Goal: Task Accomplishment & Management: Use online tool/utility

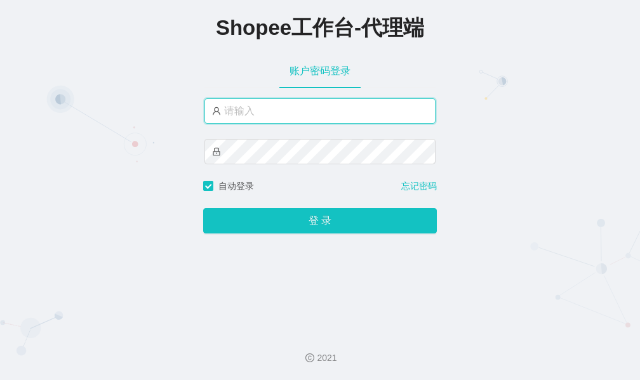
click at [283, 109] on input "text" at bounding box center [320, 110] width 231 height 25
paste input "yn01"
type input "yn01"
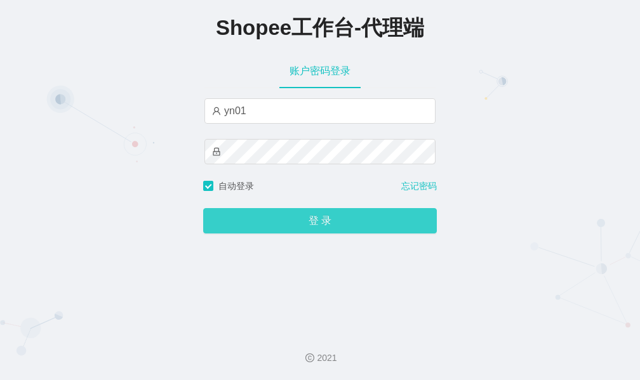
click at [297, 215] on button "登 录" at bounding box center [320, 220] width 234 height 25
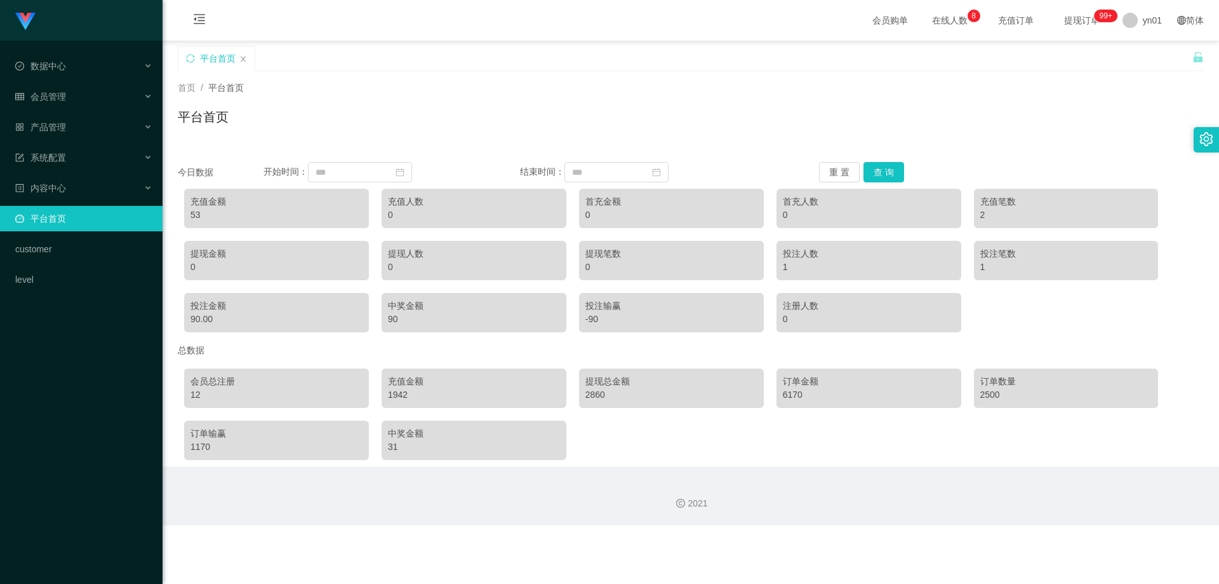
click at [399, 380] on div "1942" at bounding box center [474, 394] width 172 height 13
click at [594, 380] on div "2860" at bounding box center [672, 394] width 172 height 13
click at [401, 380] on div "1942" at bounding box center [474, 394] width 172 height 13
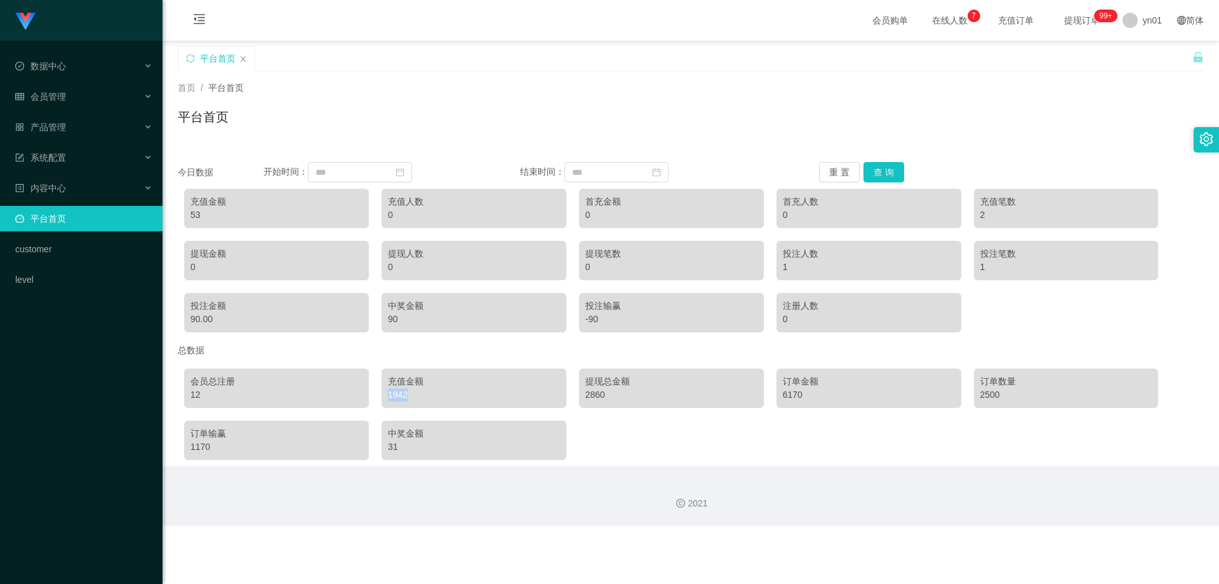
click at [401, 380] on div "1942" at bounding box center [474, 394] width 172 height 13
click at [398, 380] on div "1942" at bounding box center [474, 394] width 172 height 13
click at [400, 380] on div "1942" at bounding box center [474, 394] width 172 height 13
click at [397, 380] on div "1942" at bounding box center [474, 394] width 172 height 13
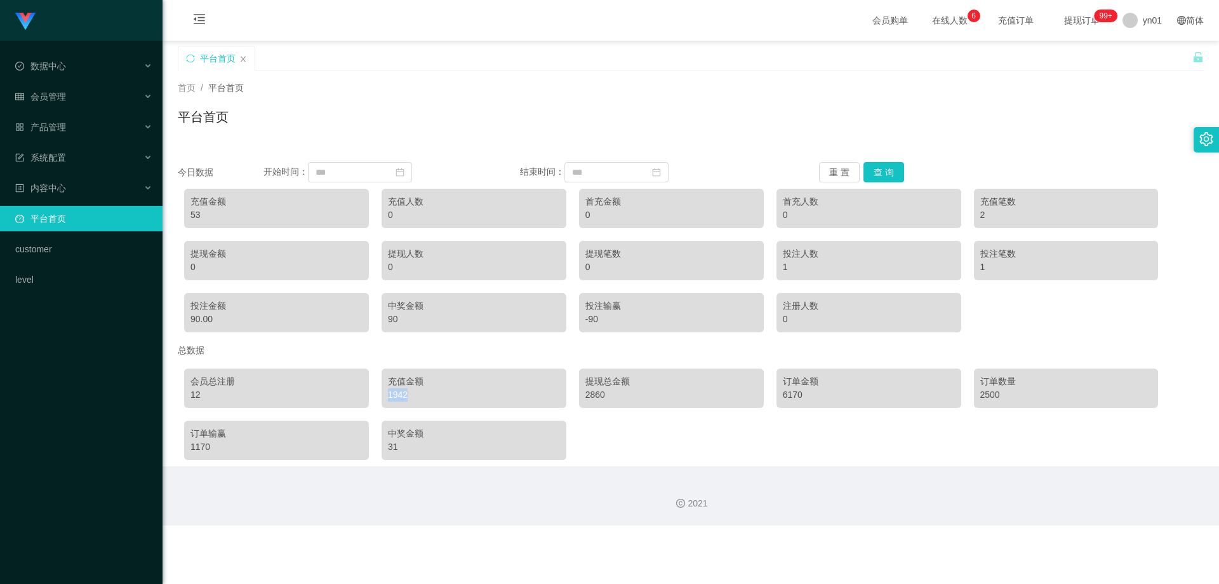
click at [397, 380] on div "1942" at bounding box center [474, 394] width 172 height 13
click at [388, 380] on div "1942" at bounding box center [474, 394] width 172 height 13
click at [394, 380] on div "1942" at bounding box center [474, 394] width 172 height 13
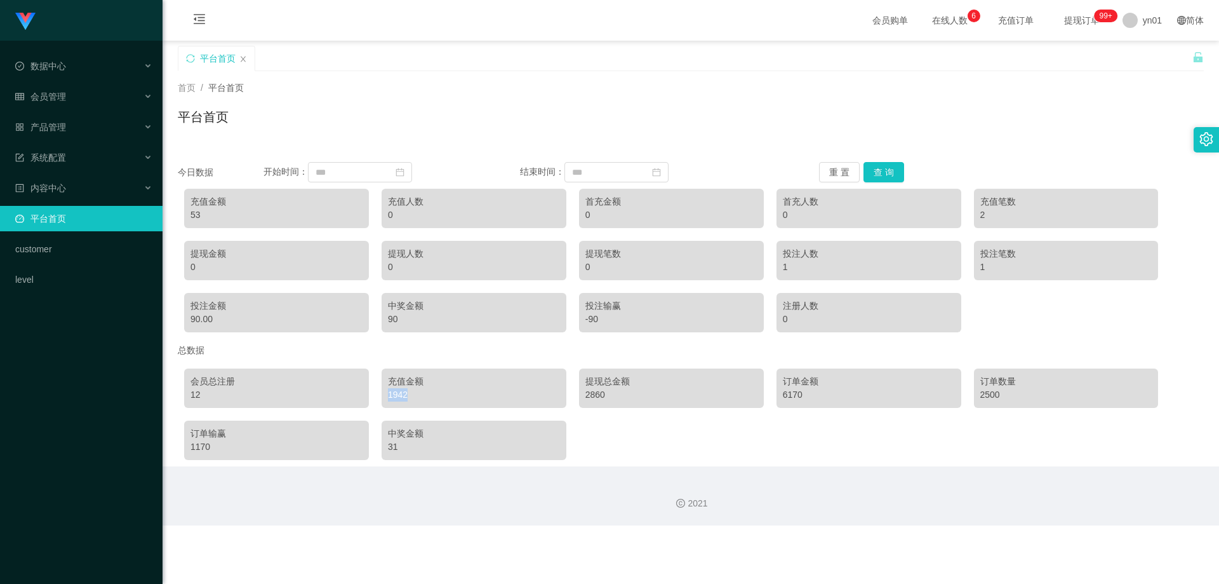
click at [393, 380] on div "1942" at bounding box center [474, 394] width 172 height 13
click at [396, 380] on div "1942" at bounding box center [474, 394] width 172 height 13
click at [600, 380] on div "2860" at bounding box center [672, 394] width 172 height 13
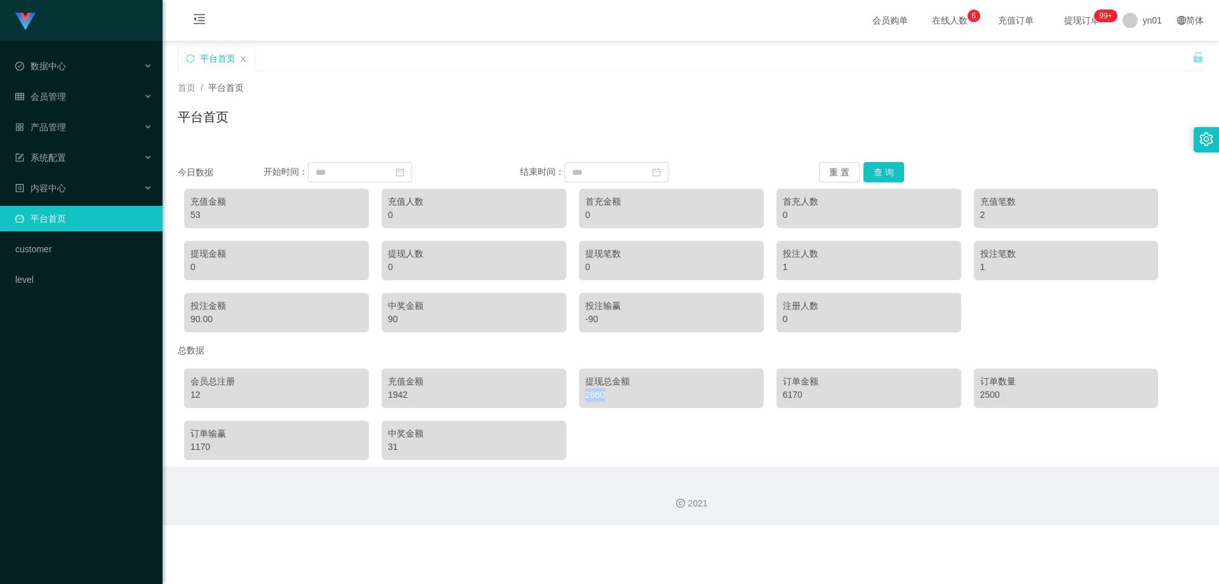
click at [591, 380] on div "2860" at bounding box center [672, 394] width 172 height 13
click at [640, 380] on div "6170" at bounding box center [869, 394] width 172 height 13
click at [640, 380] on div "2500" at bounding box center [1067, 394] width 172 height 13
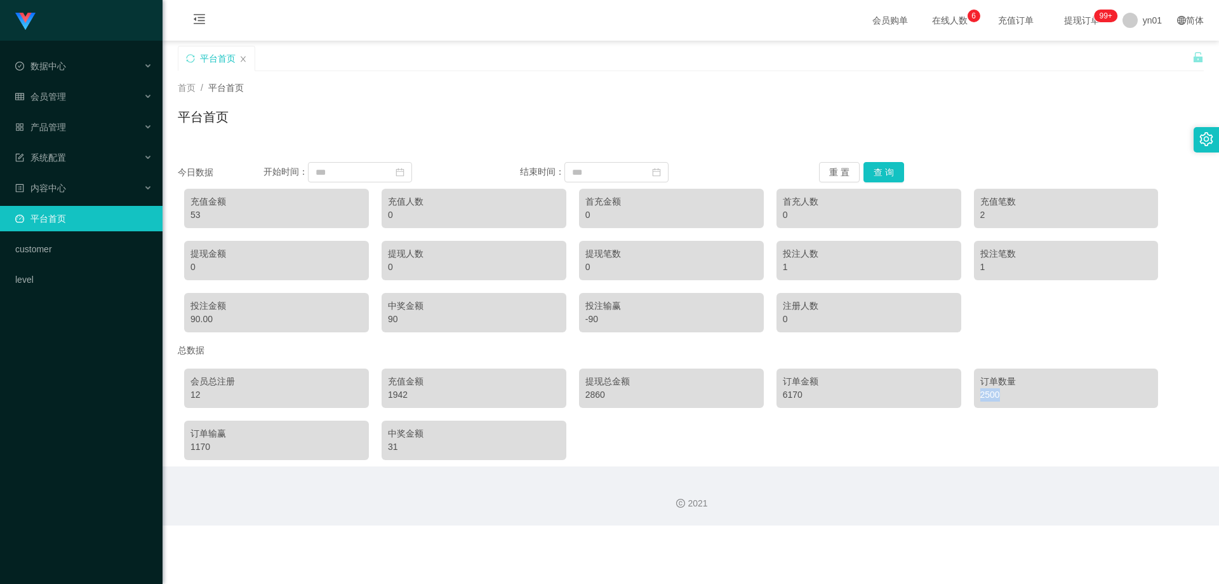
click at [640, 380] on div "2500" at bounding box center [1067, 394] width 172 height 13
click at [640, 59] on span "退出登录" at bounding box center [1144, 56] width 36 height 10
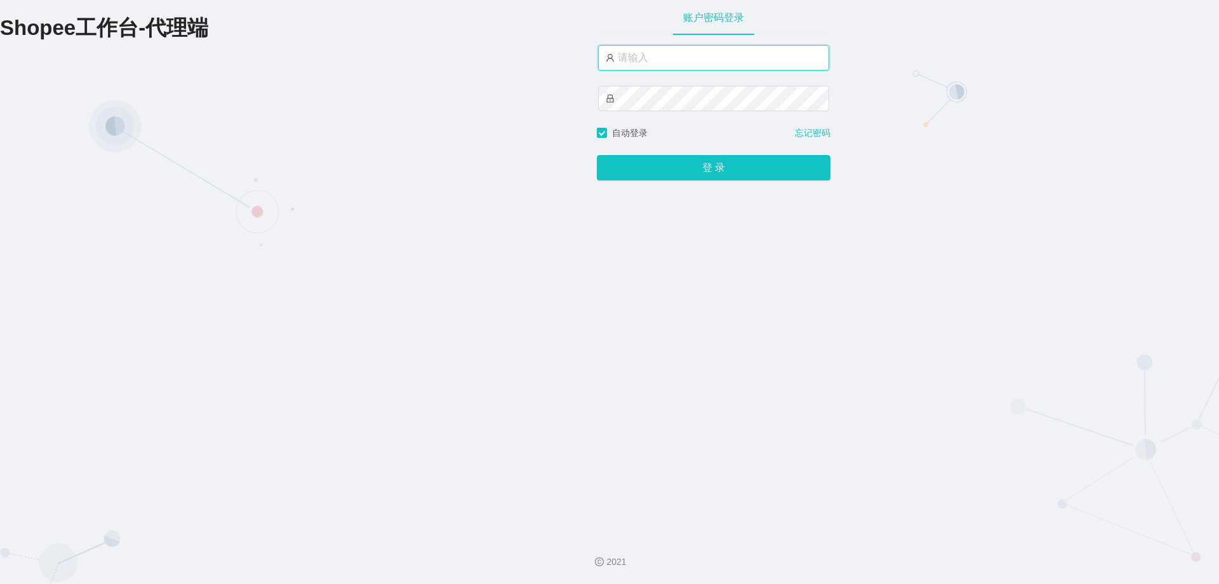
click at [640, 56] on input "text" at bounding box center [713, 57] width 231 height 25
paste input "xjp801"
type input "xjp801"
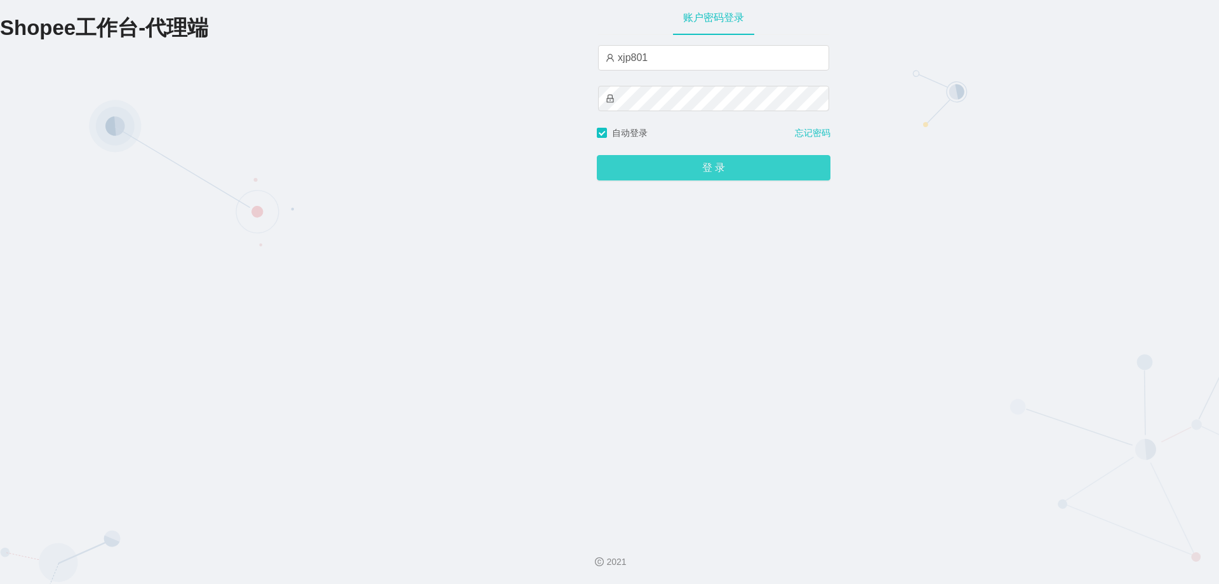
click at [640, 180] on button "登 录" at bounding box center [714, 167] width 234 height 25
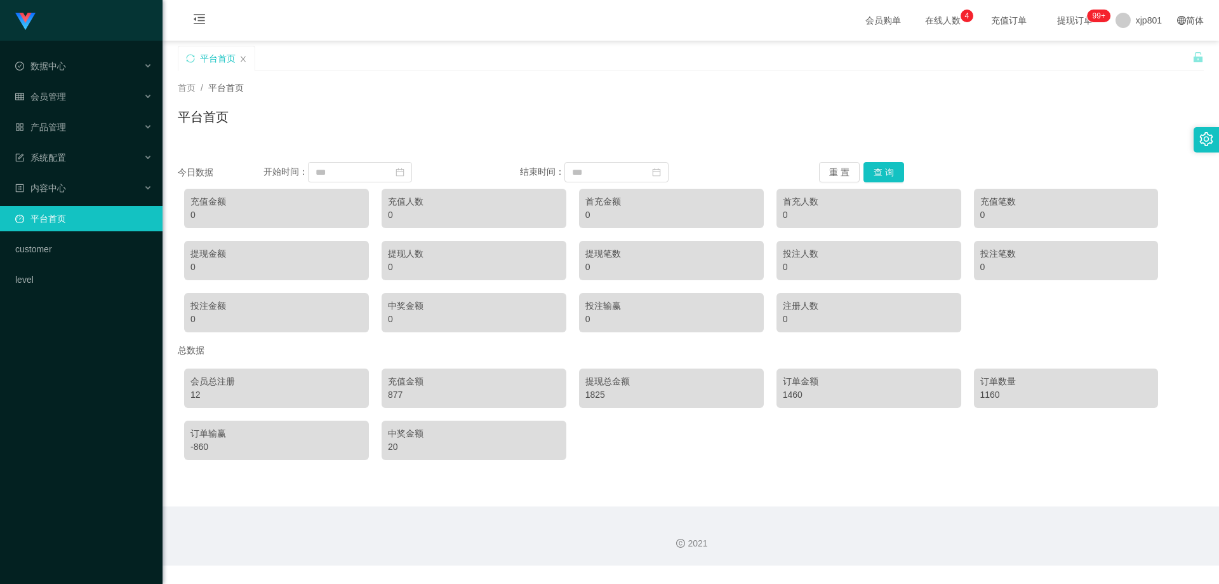
click at [396, 380] on div "877" at bounding box center [474, 394] width 172 height 13
click at [391, 380] on div "877" at bounding box center [474, 394] width 172 height 13
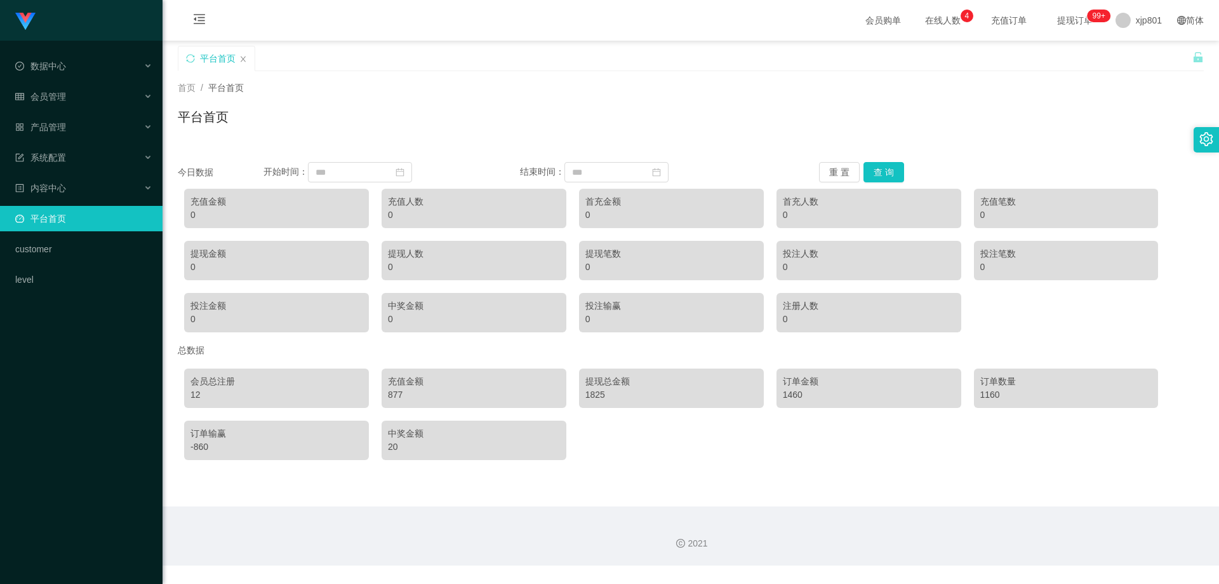
click at [587, 380] on div "1825" at bounding box center [672, 394] width 172 height 13
click at [198, 380] on div "12" at bounding box center [277, 394] width 172 height 13
click at [394, 380] on div "877" at bounding box center [474, 394] width 172 height 13
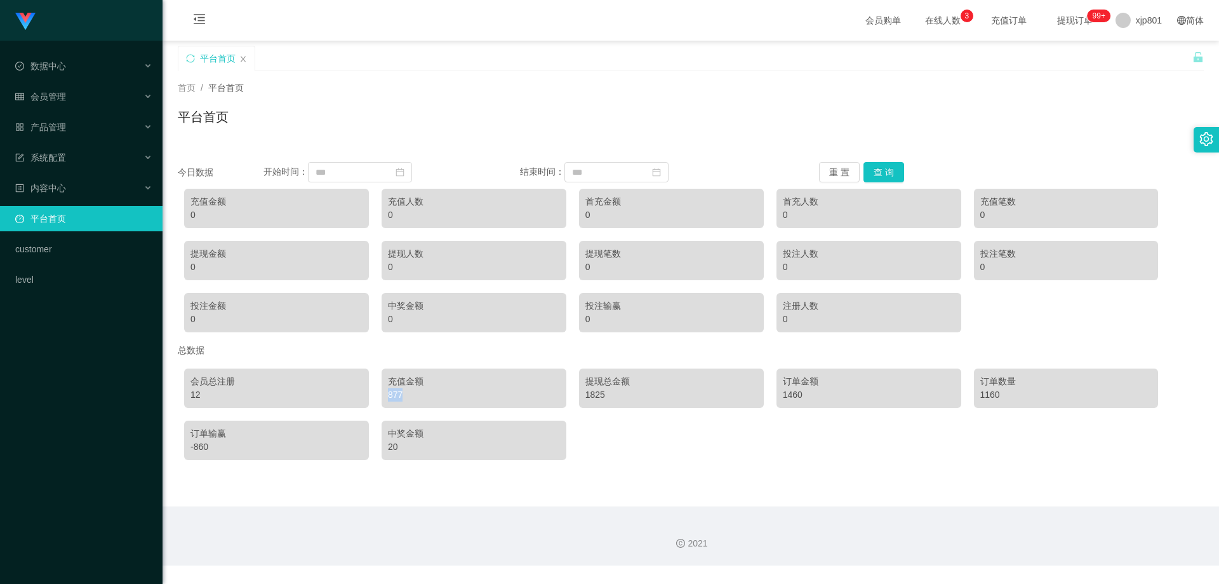
click at [394, 380] on div "877" at bounding box center [474, 394] width 172 height 13
click at [640, 61] on div "平台首页" at bounding box center [685, 68] width 1015 height 44
click at [640, 53] on span "退出登录" at bounding box center [1136, 56] width 36 height 10
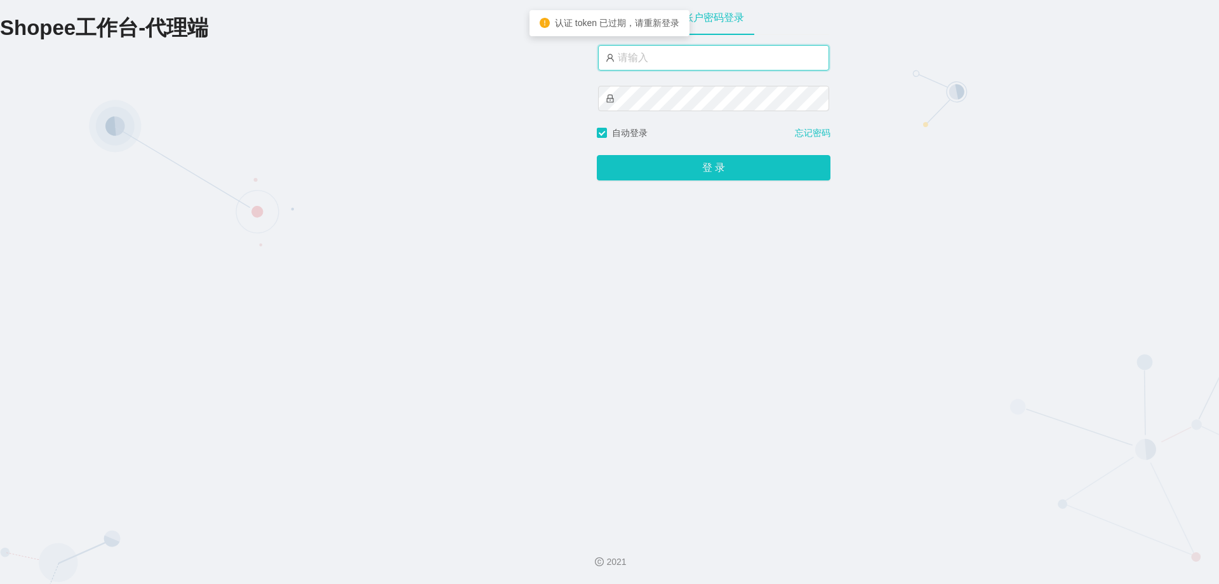
click at [640, 69] on input "text" at bounding box center [713, 57] width 231 height 25
type input "yn02"
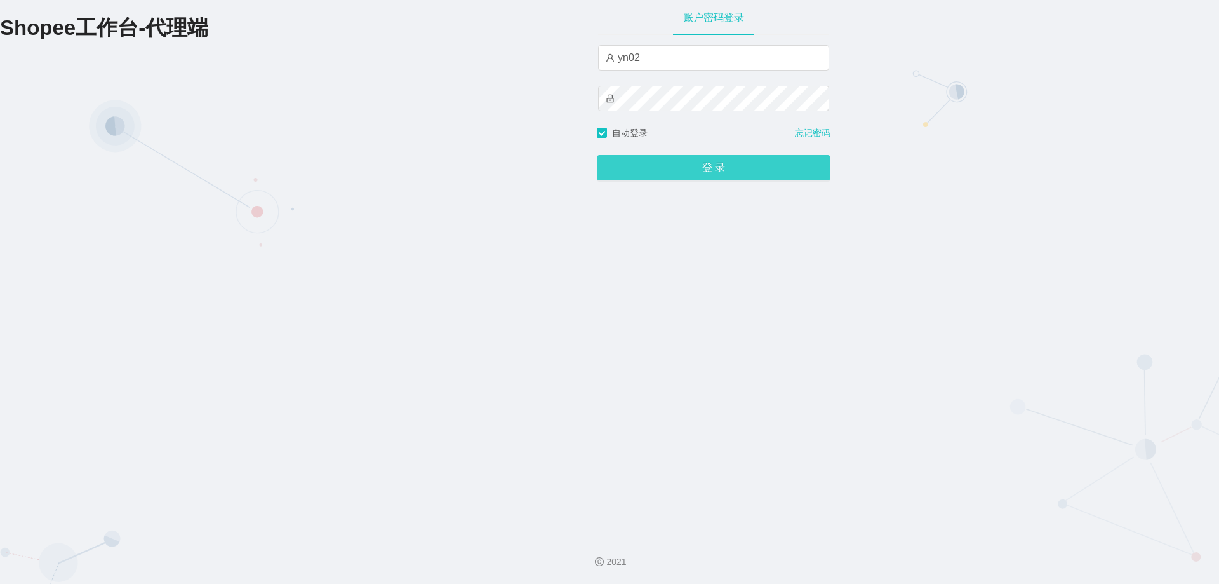
click at [640, 169] on button "登 录" at bounding box center [714, 167] width 234 height 25
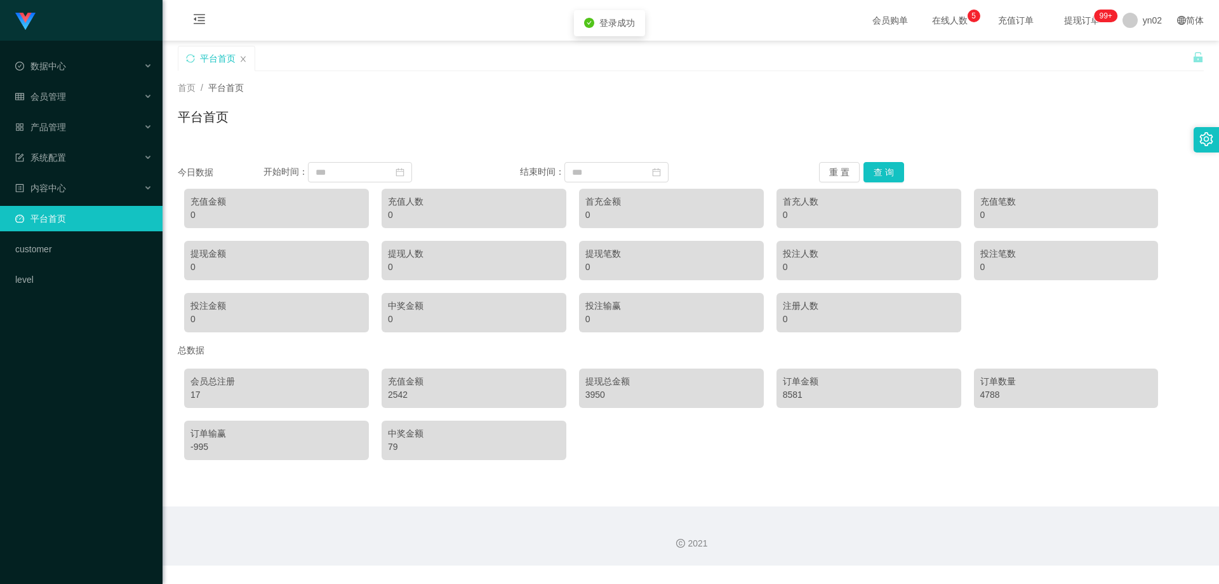
click at [393, 380] on div "2542" at bounding box center [474, 394] width 172 height 13
click at [400, 380] on div "2542" at bounding box center [474, 394] width 172 height 13
click at [399, 380] on div "2542" at bounding box center [474, 394] width 172 height 13
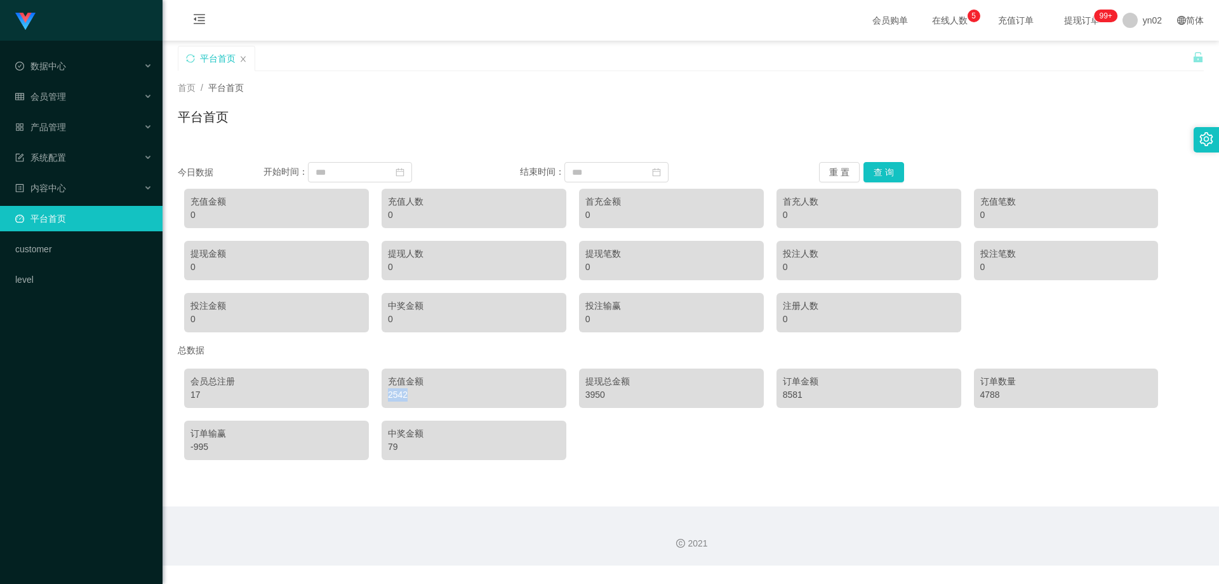
click at [399, 380] on div "2542" at bounding box center [474, 394] width 172 height 13
click at [591, 380] on div "3950" at bounding box center [672, 394] width 172 height 13
click at [200, 380] on div "-995" at bounding box center [277, 446] width 172 height 13
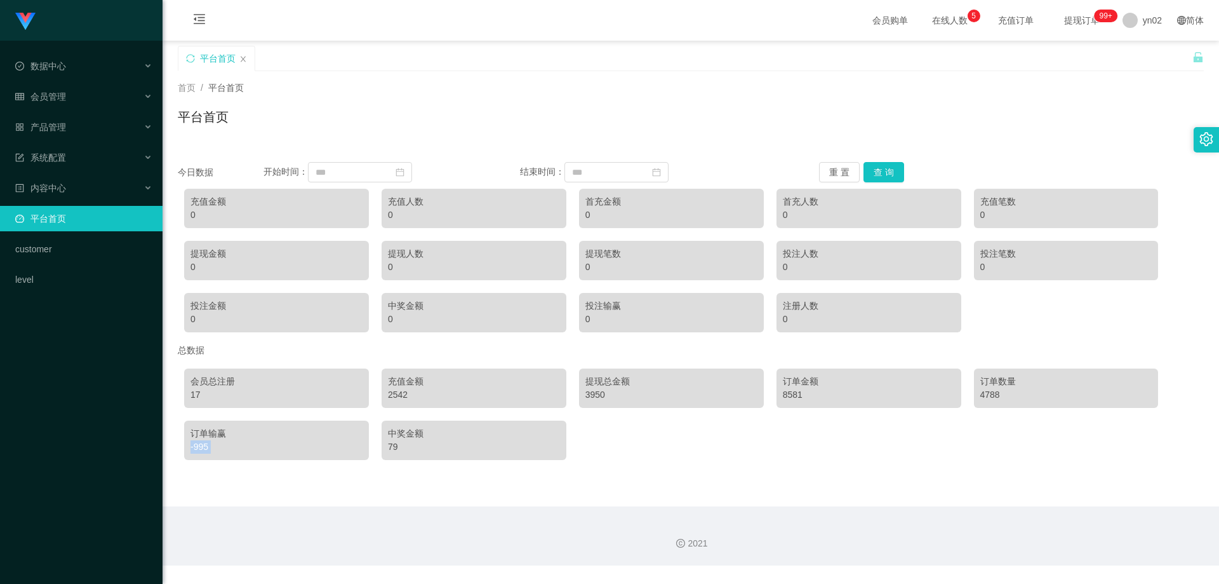
click at [200, 380] on div "-995" at bounding box center [277, 446] width 172 height 13
click at [198, 380] on div "-995" at bounding box center [277, 446] width 172 height 13
click at [199, 380] on div "-995" at bounding box center [277, 446] width 172 height 13
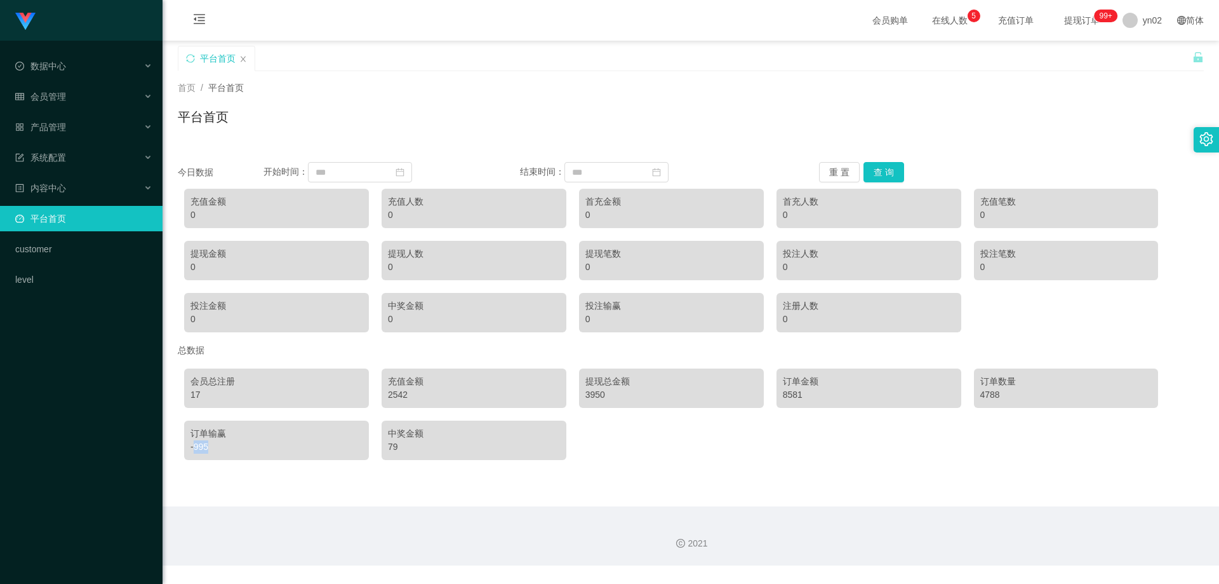
click at [199, 380] on div "-995" at bounding box center [277, 446] width 172 height 13
click at [194, 380] on div "-995" at bounding box center [277, 446] width 172 height 13
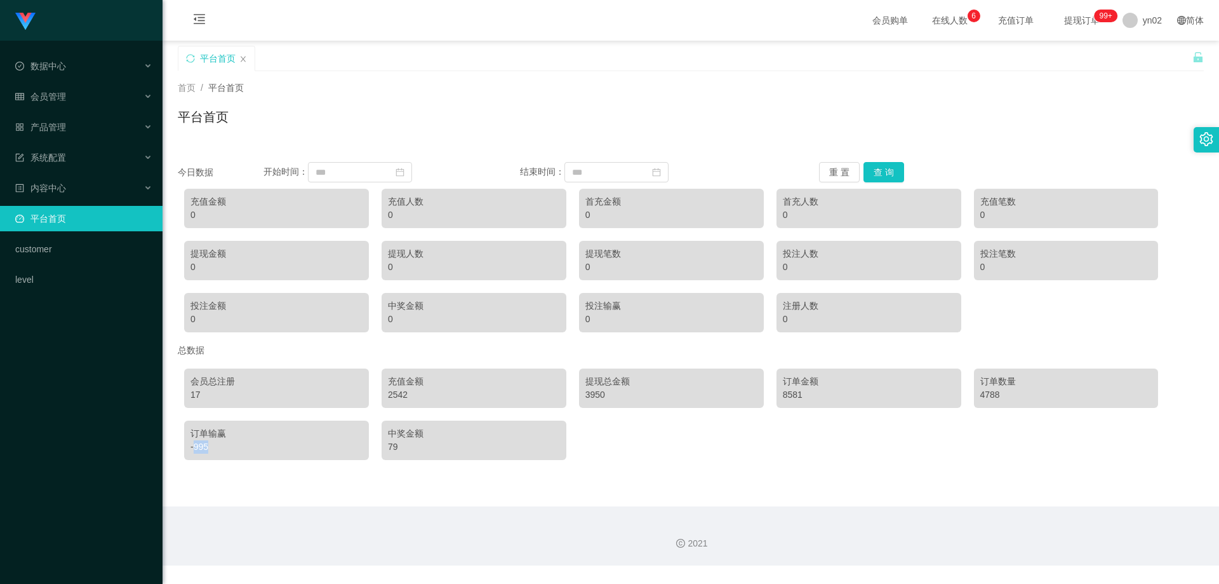
click at [194, 380] on div "-995" at bounding box center [277, 446] width 172 height 13
click at [192, 380] on div "-995" at bounding box center [277, 446] width 172 height 13
click at [640, 55] on span "退出登录" at bounding box center [1144, 56] width 36 height 10
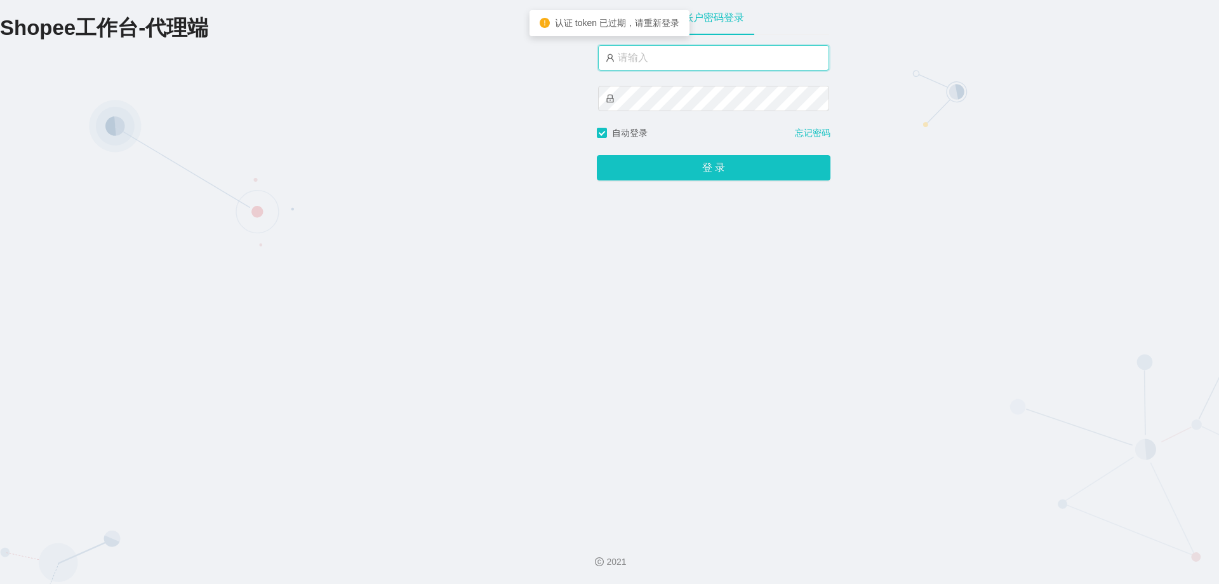
click at [640, 60] on input "text" at bounding box center [713, 57] width 231 height 25
type input "yn03"
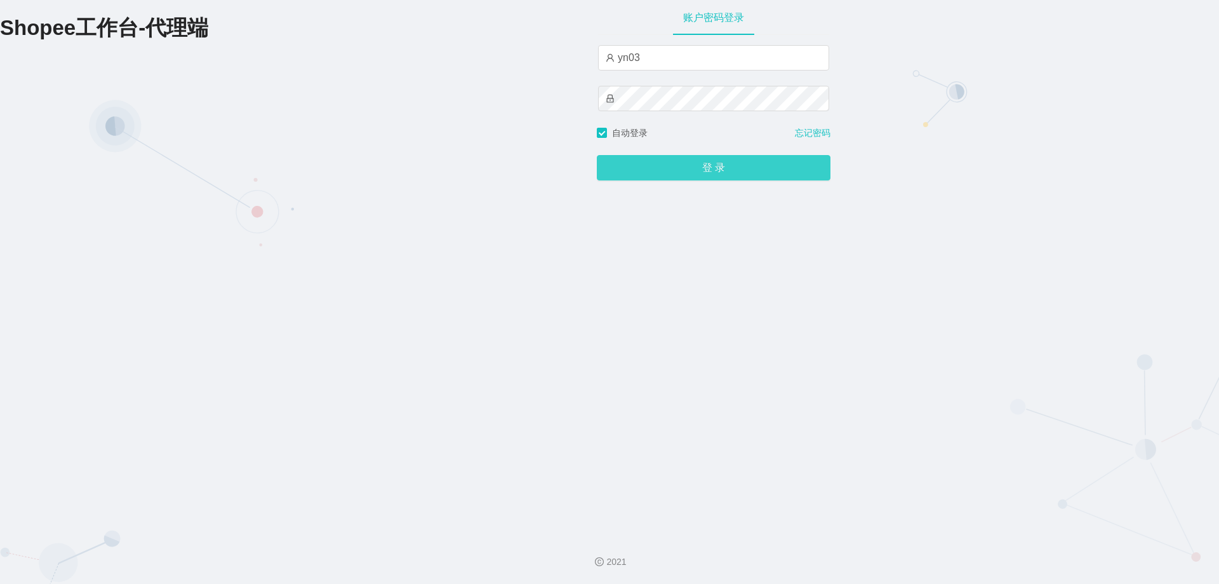
click at [640, 170] on button "登 录" at bounding box center [714, 167] width 234 height 25
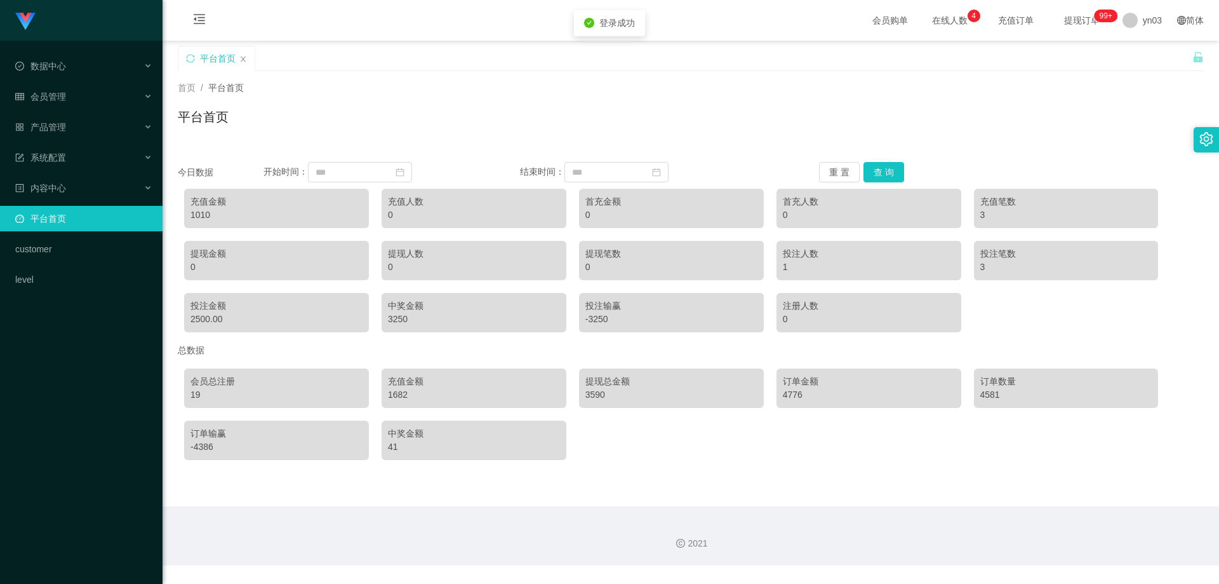
click at [402, 380] on div "1682" at bounding box center [474, 394] width 172 height 13
click at [194, 380] on div "-4386" at bounding box center [277, 446] width 172 height 13
click at [586, 380] on div "3590" at bounding box center [672, 394] width 172 height 13
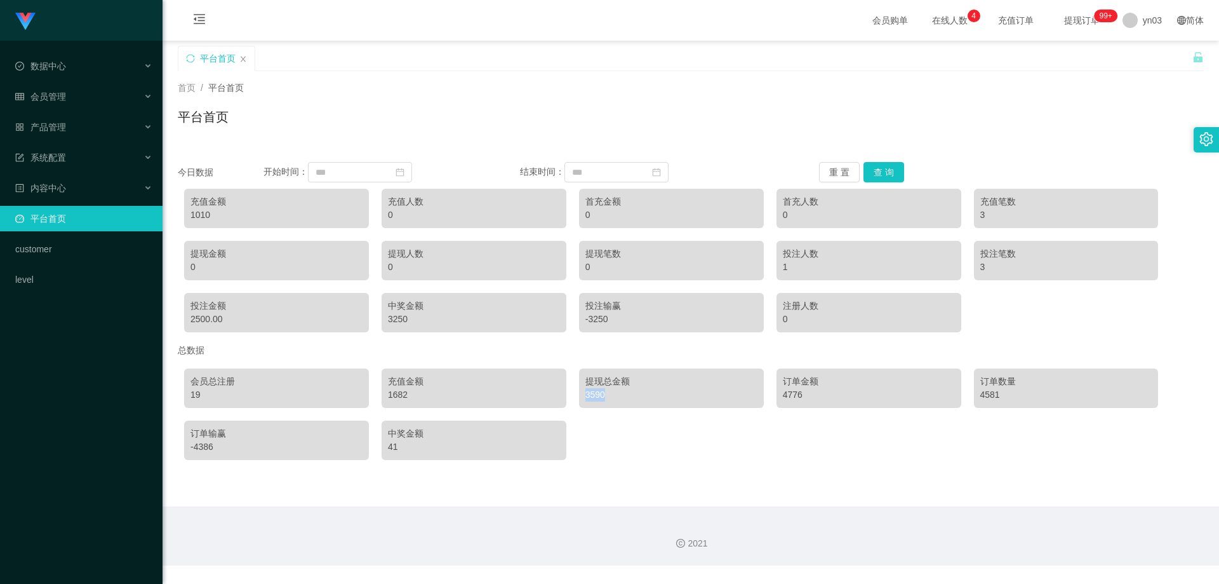
click at [586, 380] on div "3590" at bounding box center [672, 394] width 172 height 13
click at [640, 60] on div "平台首页" at bounding box center [685, 68] width 1015 height 44
click at [640, 55] on span "退出登录" at bounding box center [1144, 56] width 36 height 10
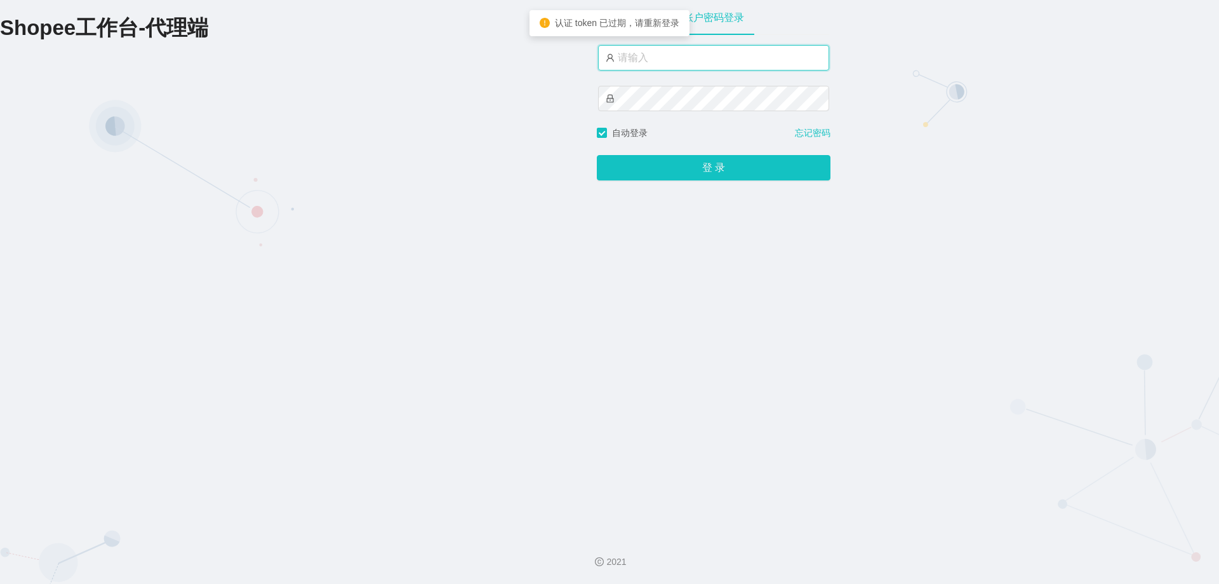
click at [640, 57] on input "text" at bounding box center [713, 57] width 231 height 25
click at [640, 59] on input "yn01" at bounding box center [713, 57] width 231 height 25
type input "yn04"
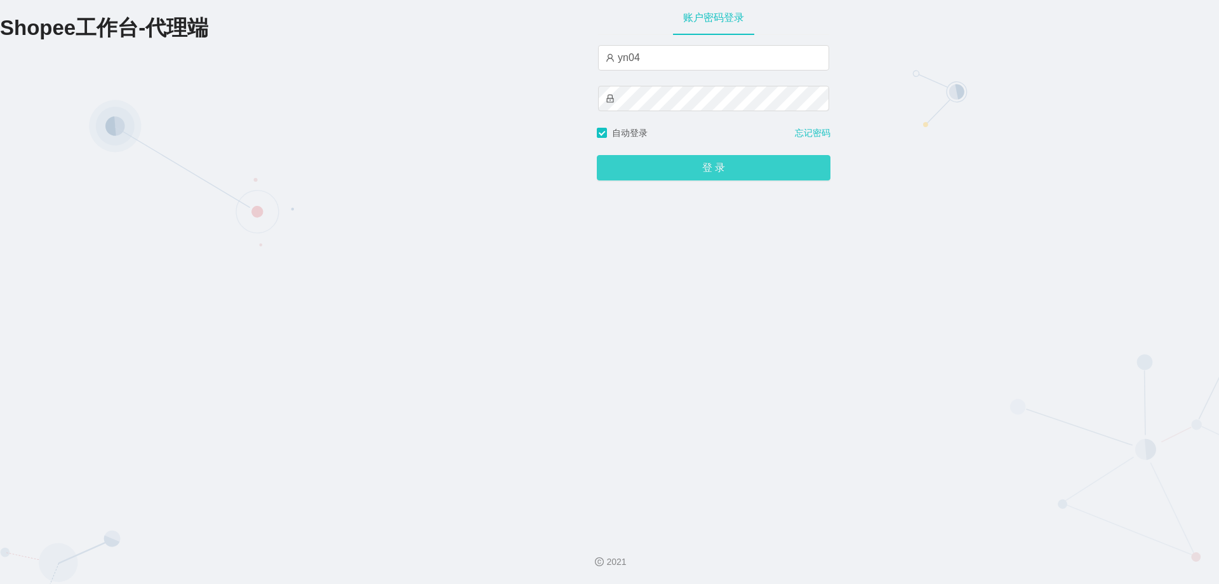
click at [640, 165] on button "登 录" at bounding box center [714, 167] width 234 height 25
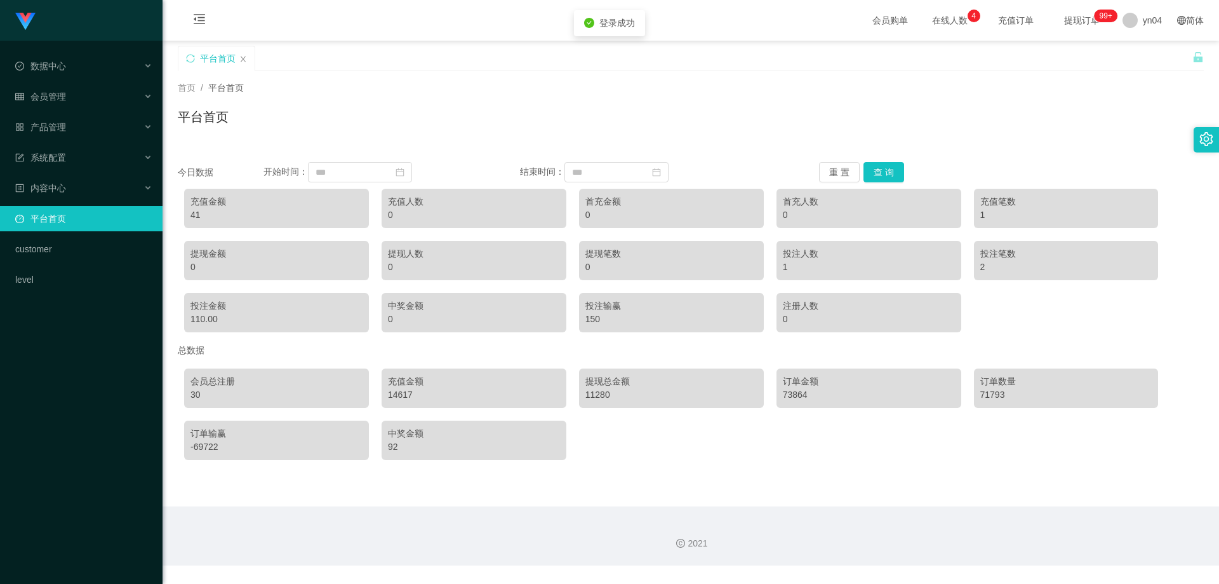
click at [399, 380] on div "14617" at bounding box center [474, 394] width 172 height 13
click at [393, 380] on div "14617" at bounding box center [474, 394] width 172 height 13
click at [640, 62] on li "退出登录" at bounding box center [1153, 56] width 95 height 20
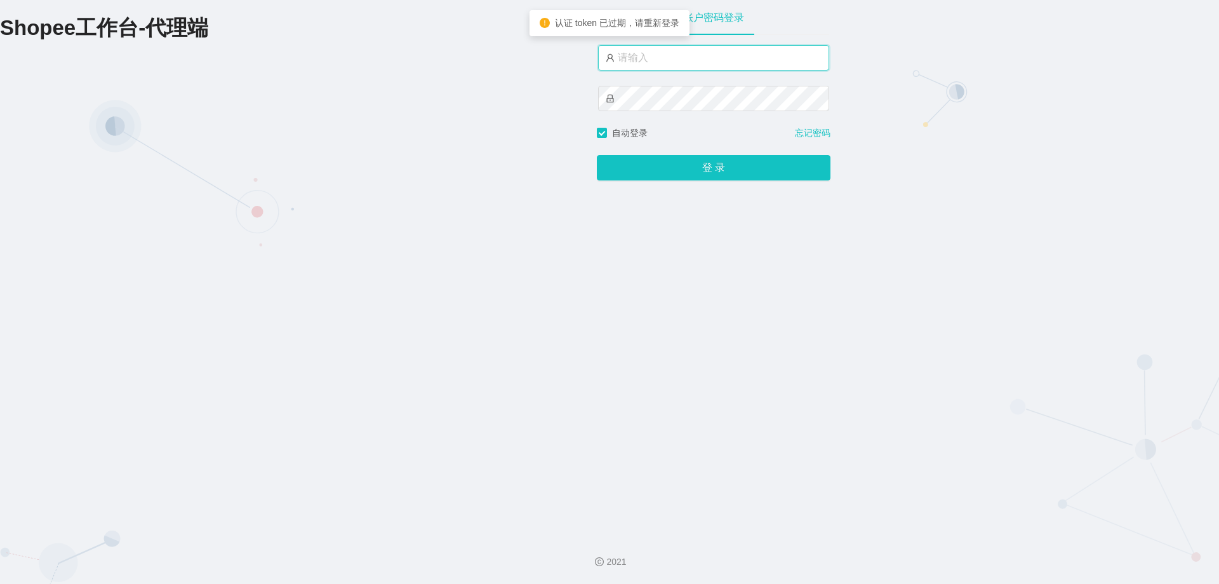
click at [640, 57] on input "text" at bounding box center [713, 57] width 231 height 25
type input "yn05"
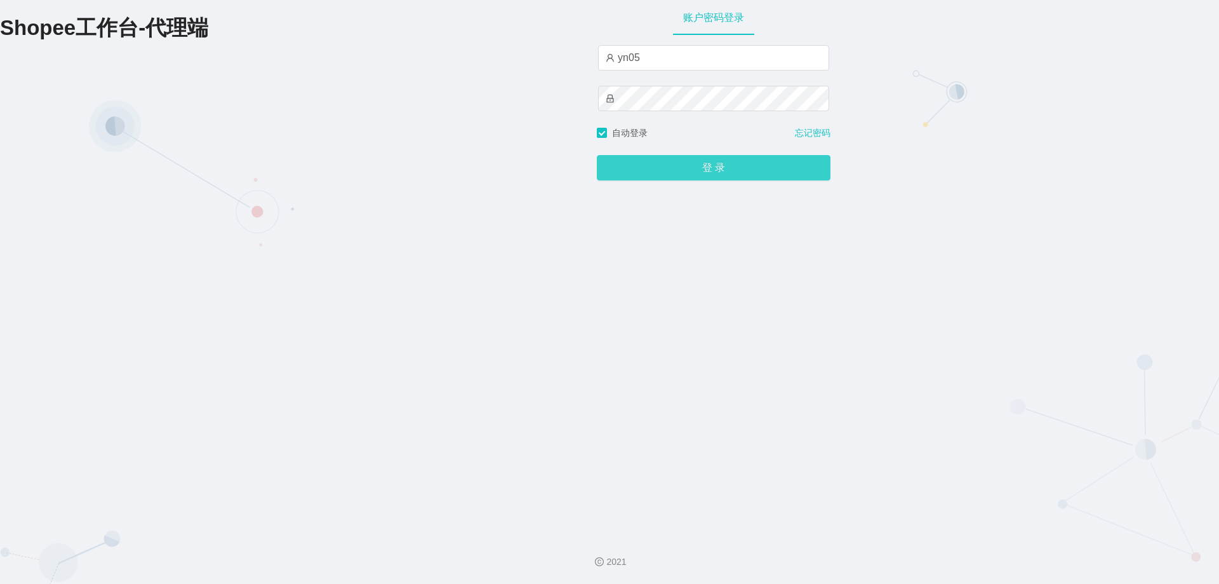
click at [640, 163] on button "登 录" at bounding box center [714, 167] width 234 height 25
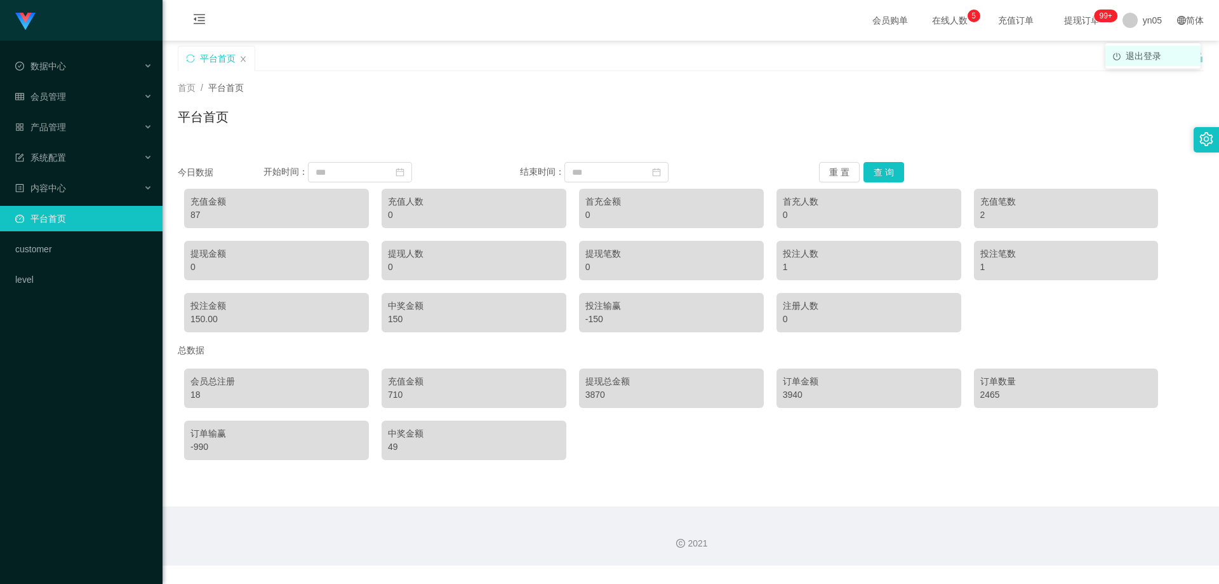
click at [640, 55] on span "退出登录" at bounding box center [1144, 56] width 36 height 10
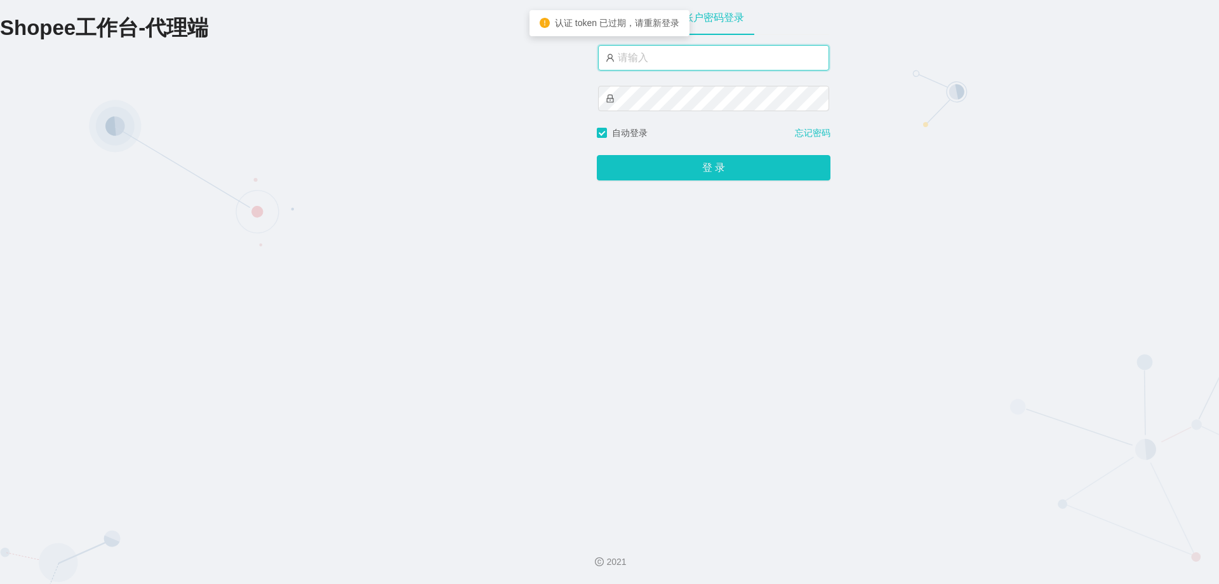
click at [640, 57] on input "text" at bounding box center [713, 57] width 231 height 25
type input "yn06"
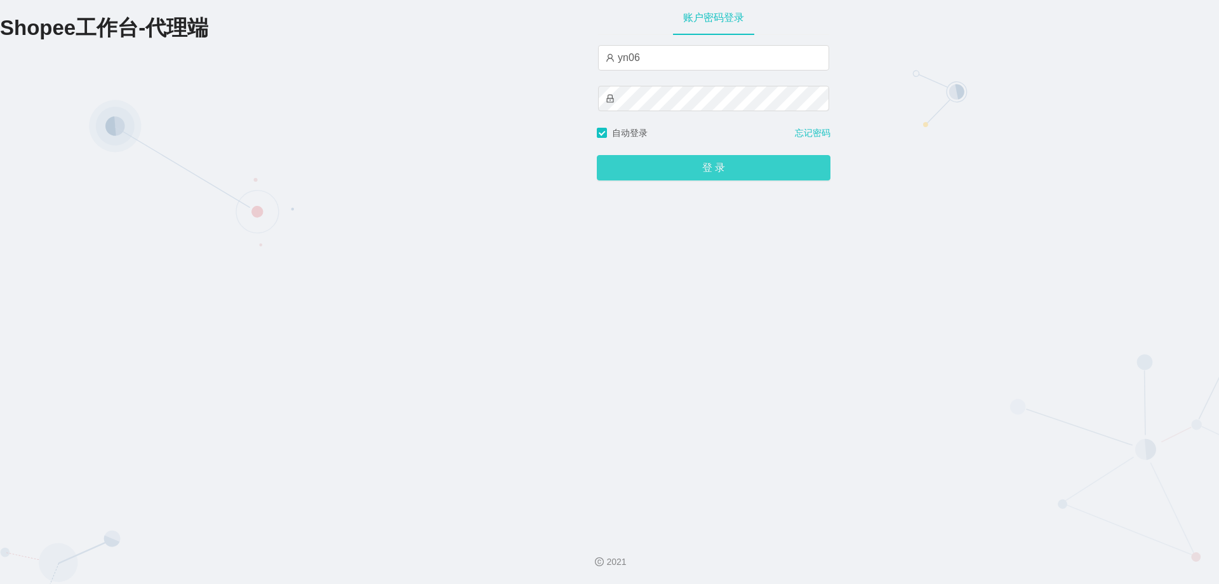
click at [640, 173] on button "登 录" at bounding box center [714, 167] width 234 height 25
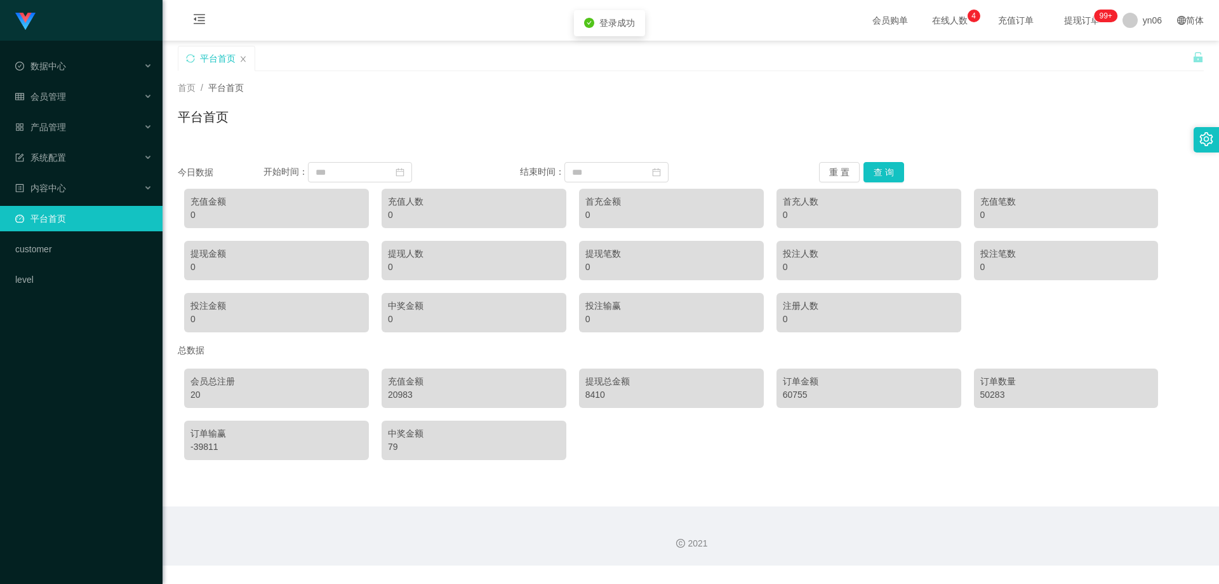
click at [394, 380] on div "20983" at bounding box center [474, 394] width 172 height 13
click at [403, 380] on div "20983" at bounding box center [474, 394] width 172 height 13
click at [393, 380] on div "20983" at bounding box center [474, 394] width 172 height 13
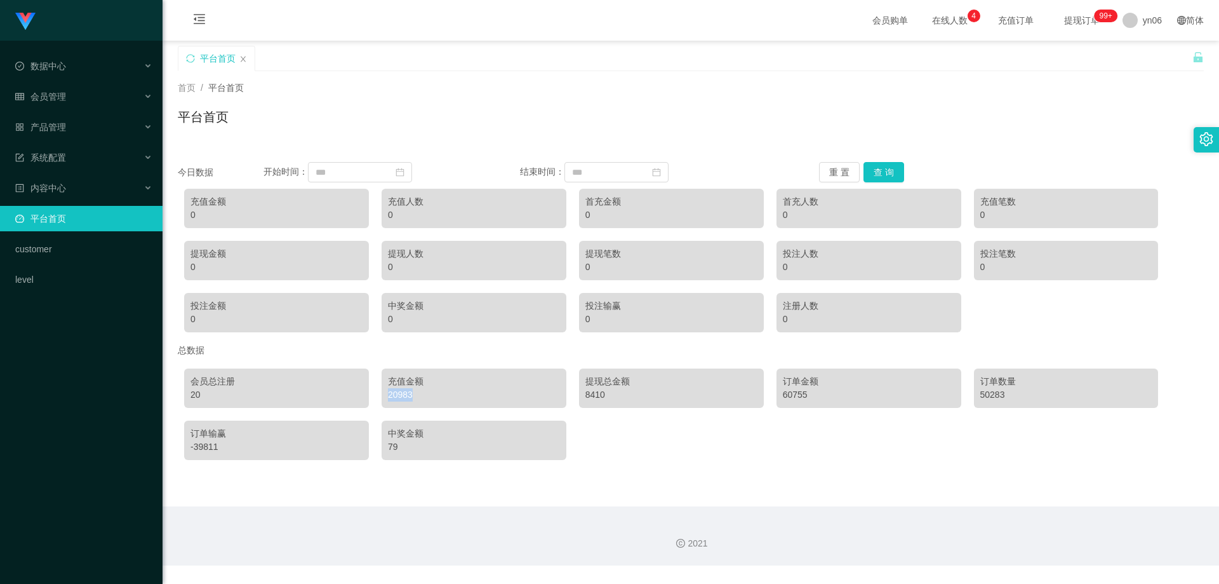
click at [393, 380] on div "20983" at bounding box center [474, 394] width 172 height 13
click at [400, 380] on div "20983" at bounding box center [474, 394] width 172 height 13
click at [640, 57] on span "退出登录" at bounding box center [1144, 56] width 36 height 10
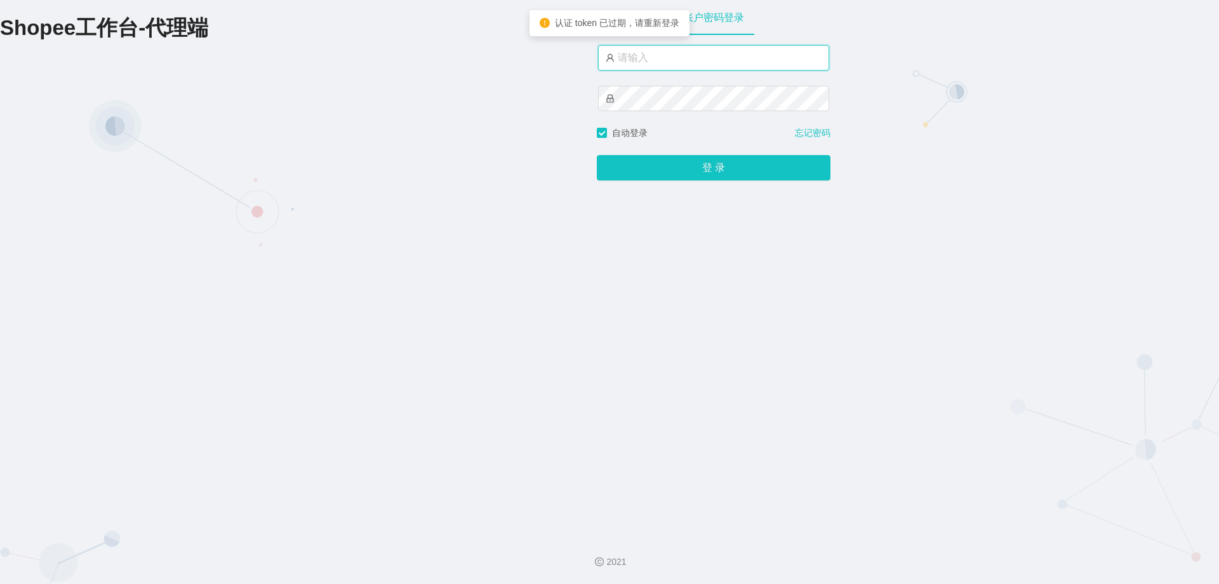
click at [640, 58] on input "text" at bounding box center [713, 57] width 231 height 25
click at [640, 56] on input "yn01" at bounding box center [713, 57] width 231 height 25
type input "yn07"
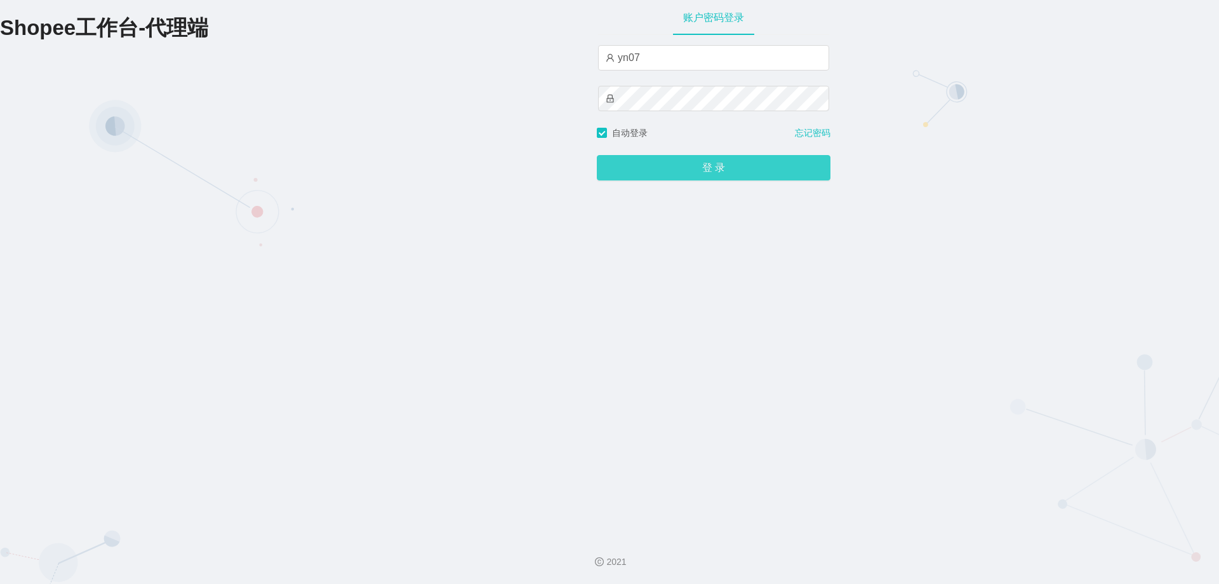
click at [640, 172] on button "登 录" at bounding box center [714, 167] width 234 height 25
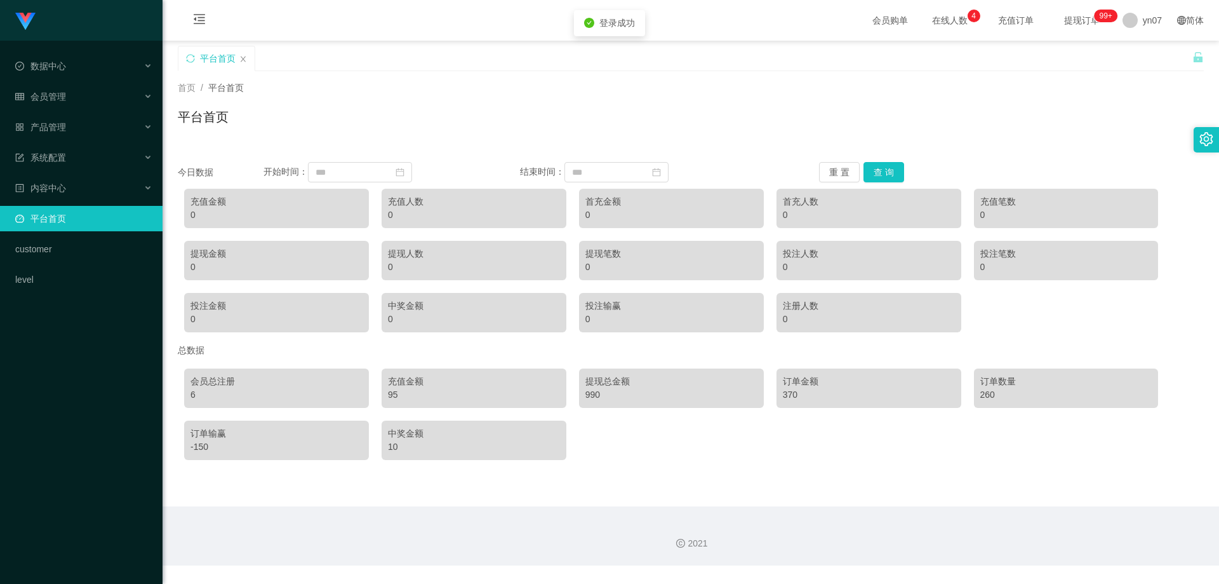
click at [388, 380] on div "95" at bounding box center [474, 394] width 172 height 13
click at [597, 380] on div "990" at bounding box center [672, 394] width 172 height 13
click at [596, 380] on div "990" at bounding box center [672, 394] width 172 height 13
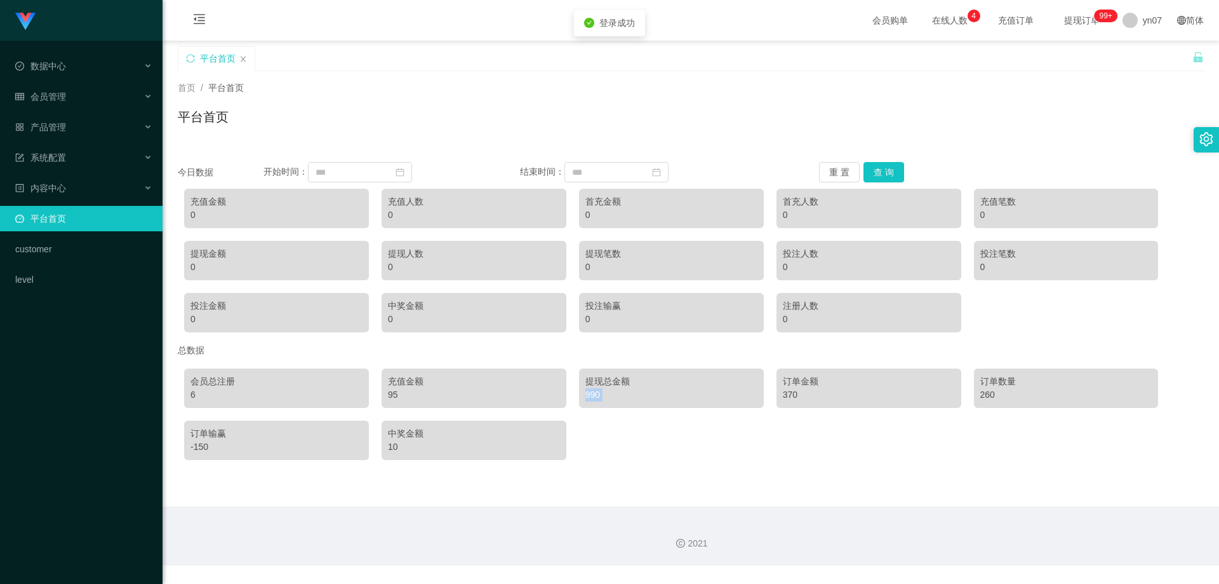
click at [589, 380] on div "990" at bounding box center [672, 394] width 172 height 13
click at [593, 380] on div "990" at bounding box center [672, 394] width 172 height 13
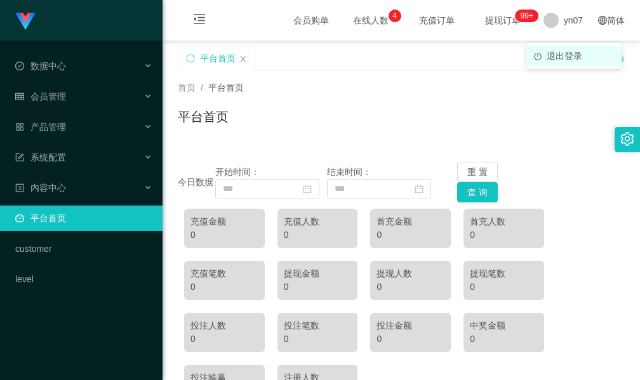
click at [562, 56] on span "退出登录" at bounding box center [565, 56] width 36 height 10
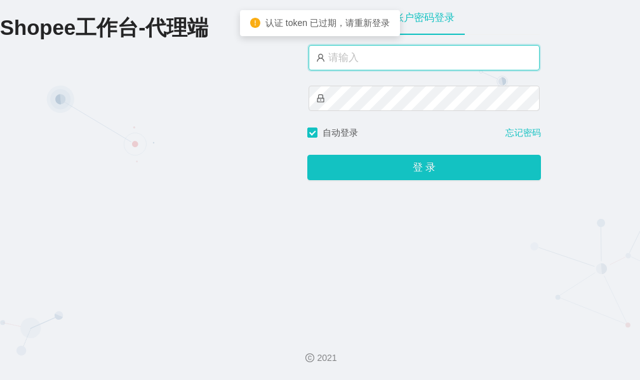
click at [387, 64] on input "text" at bounding box center [424, 57] width 231 height 25
type input "yn01"
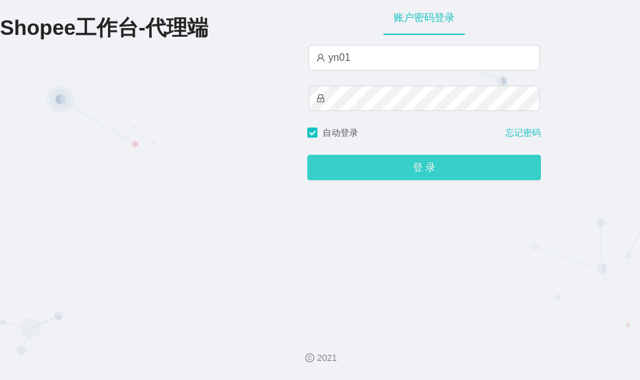
click at [411, 171] on button "登 录" at bounding box center [424, 167] width 234 height 25
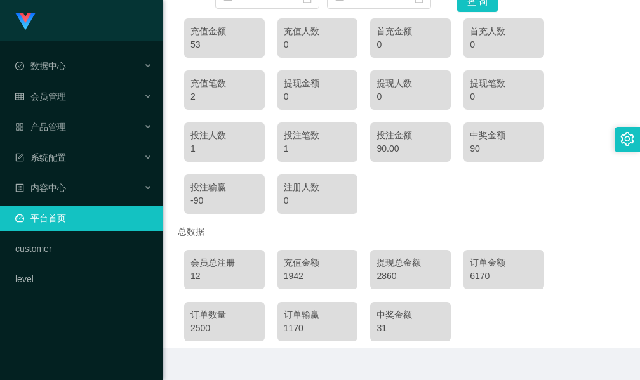
scroll to position [217, 0]
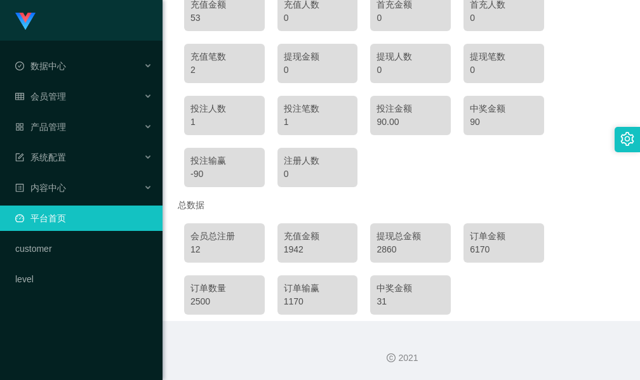
click at [291, 252] on div "1942" at bounding box center [318, 249] width 68 height 13
click at [293, 249] on div "1942" at bounding box center [318, 249] width 68 height 13
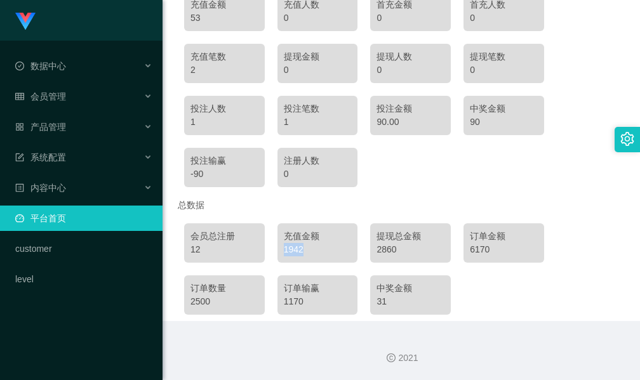
click at [293, 250] on div "1942" at bounding box center [318, 249] width 68 height 13
